Goal: Task Accomplishment & Management: Manage account settings

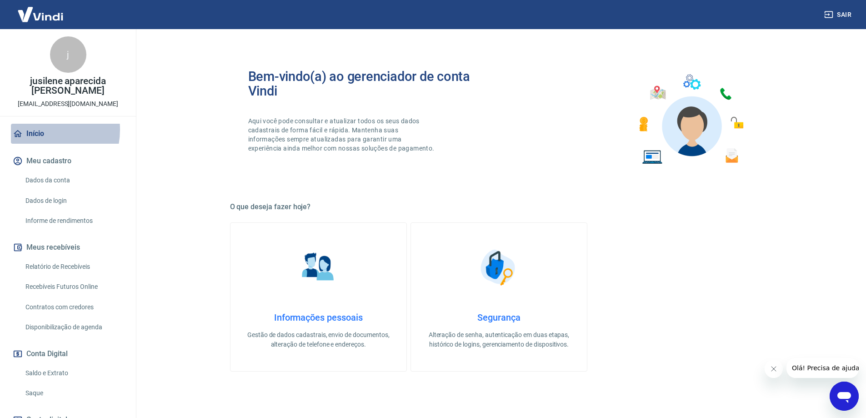
click at [38, 130] on link "Início" at bounding box center [68, 134] width 114 height 20
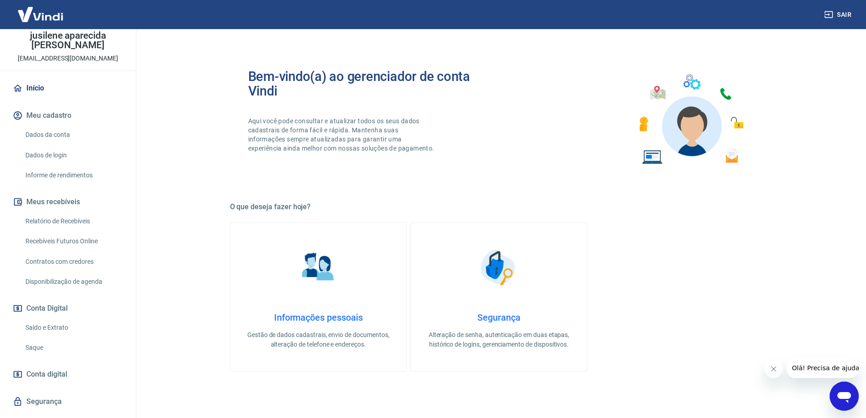
click at [59, 326] on link "Saldo e Extrato" at bounding box center [73, 327] width 103 height 19
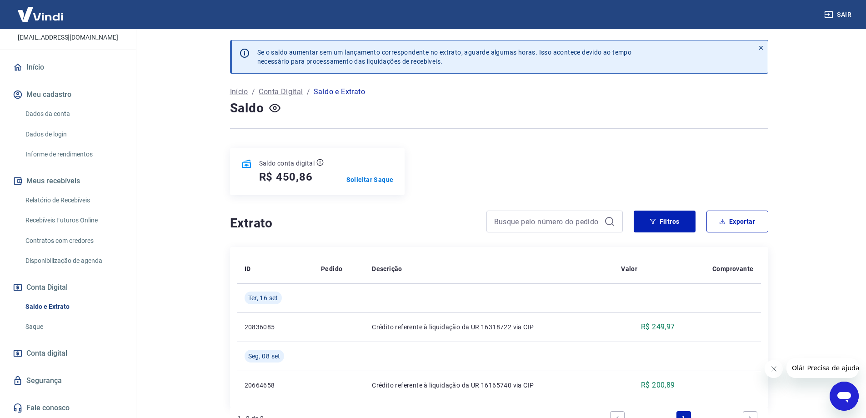
click at [43, 67] on link "Início" at bounding box center [68, 67] width 114 height 20
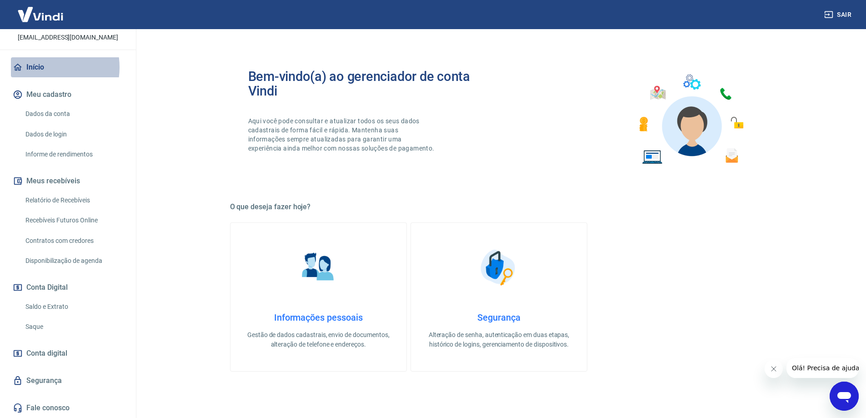
click at [43, 67] on link "Início" at bounding box center [68, 67] width 114 height 20
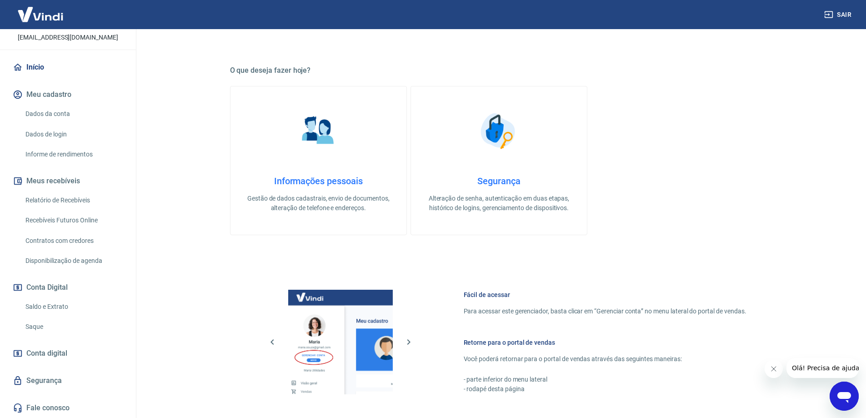
scroll to position [291, 0]
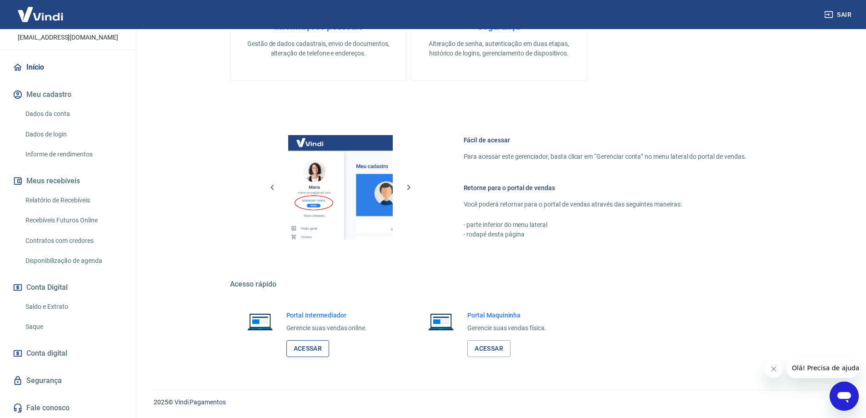
click at [307, 351] on link "Acessar" at bounding box center [307, 348] width 43 height 17
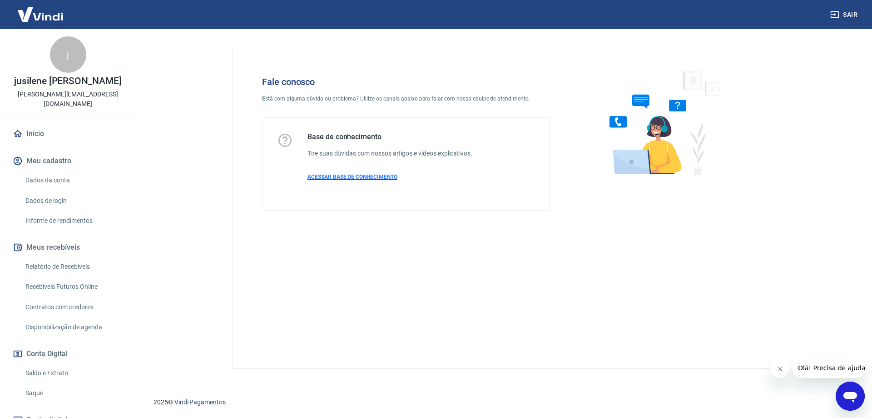
click at [392, 179] on span "ACESSAR BASE DE CONHECIMENTO" at bounding box center [353, 177] width 90 height 6
